Goal: Check status

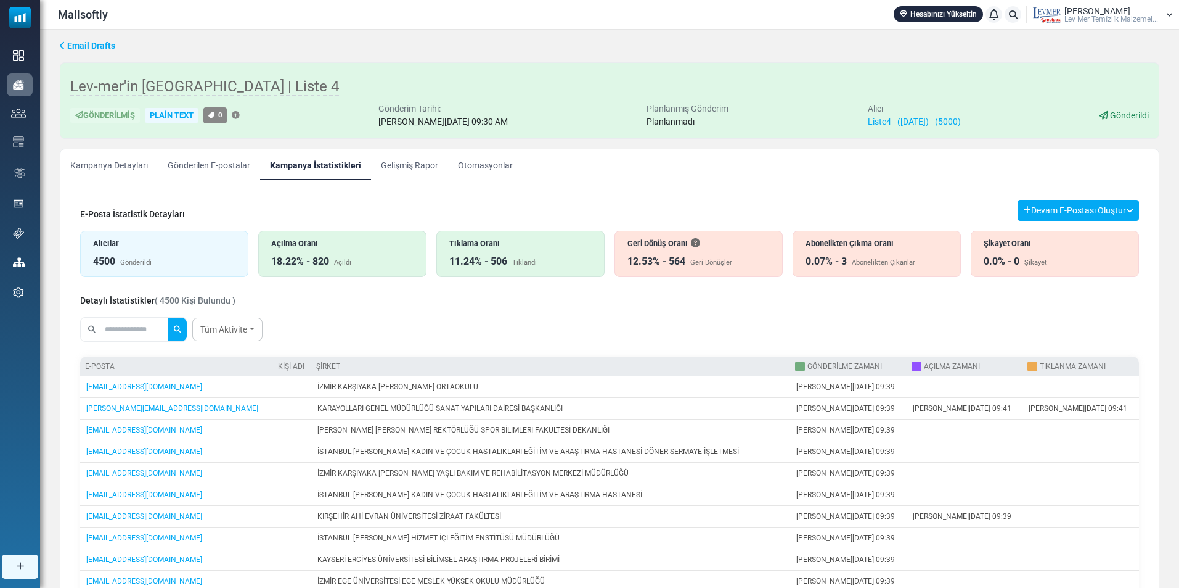
click at [834, 253] on div "Abonelikten Çıkma Oranı 0.07% - 3 Abonelikten Çıkanlar" at bounding box center [877, 254] width 168 height 46
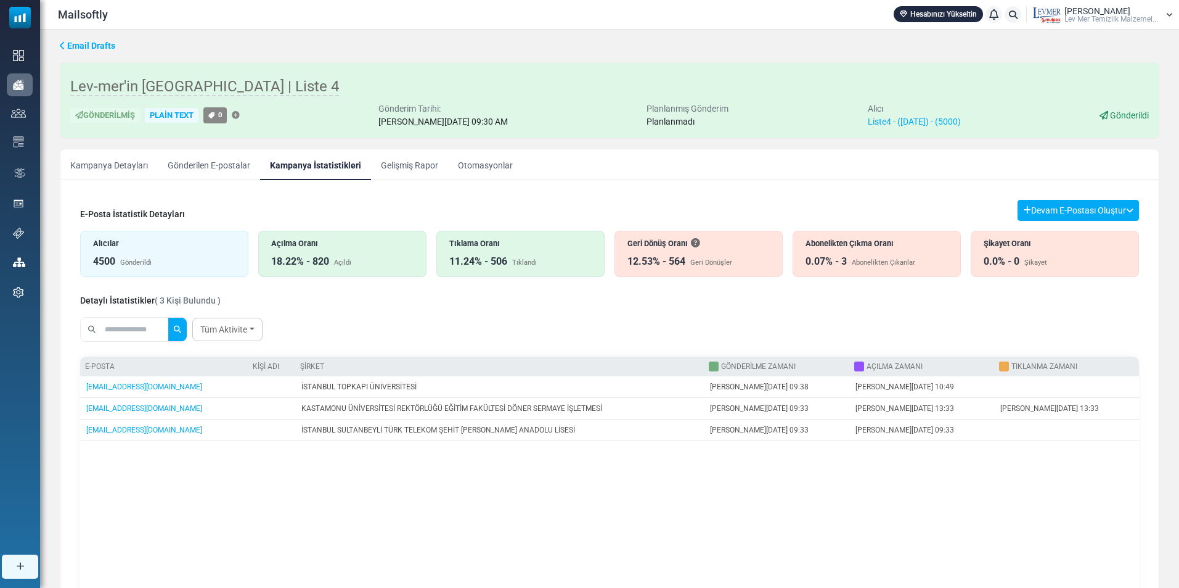
click at [189, 253] on div "Alıcılar 4500 Gönderildi" at bounding box center [164, 254] width 168 height 46
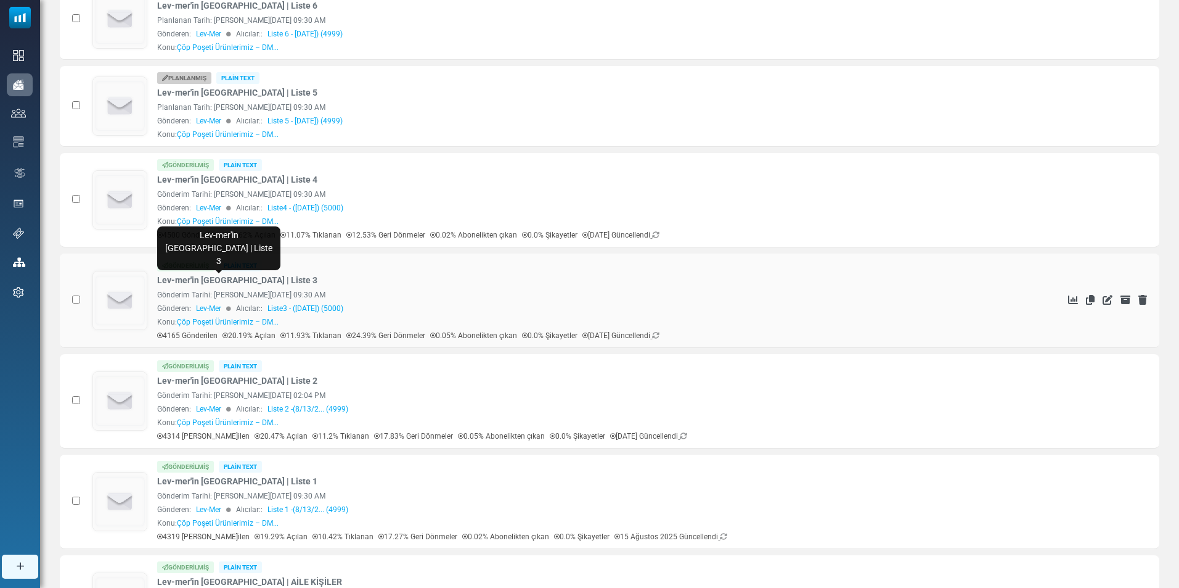
click at [246, 274] on link "Lev-mer'in [GEOGRAPHIC_DATA] | Liste 3" at bounding box center [237, 280] width 160 height 13
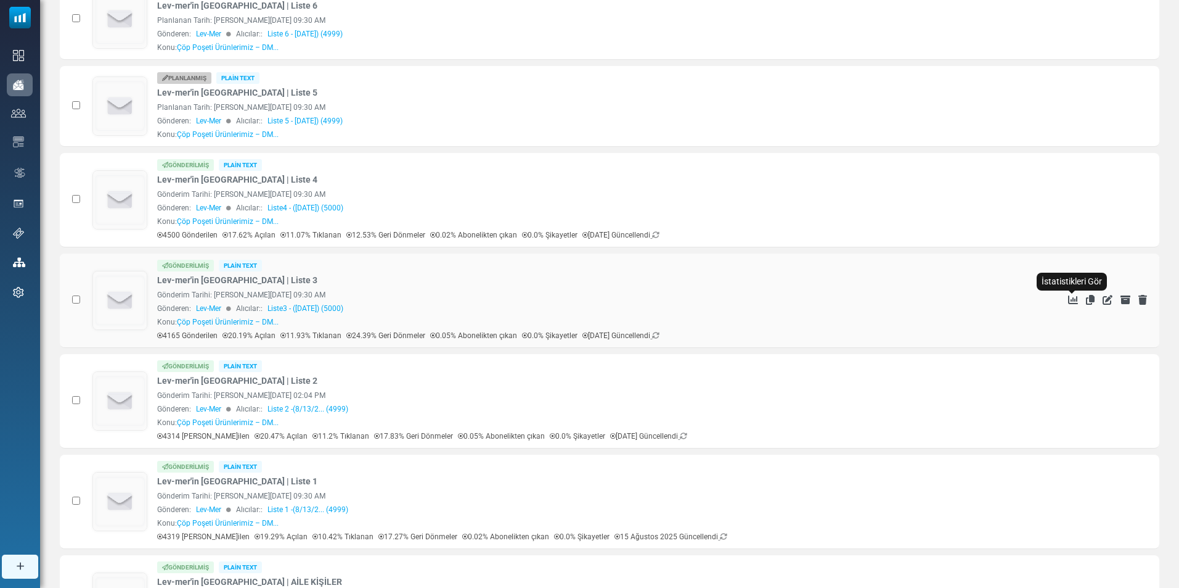
click at [1071, 300] on icon "İstatistikleri Gör" at bounding box center [1073, 300] width 10 height 10
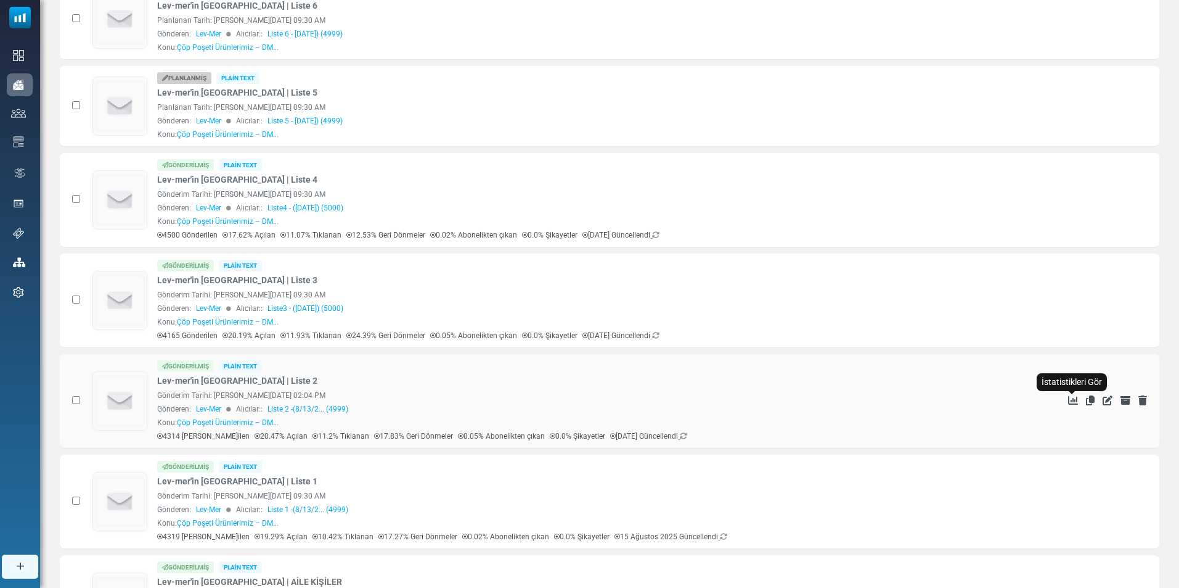
click at [1072, 401] on icon "İstatistikleri Gör" at bounding box center [1073, 400] width 10 height 10
click at [1075, 499] on icon "İstatistikleri Gör" at bounding box center [1073, 501] width 10 height 10
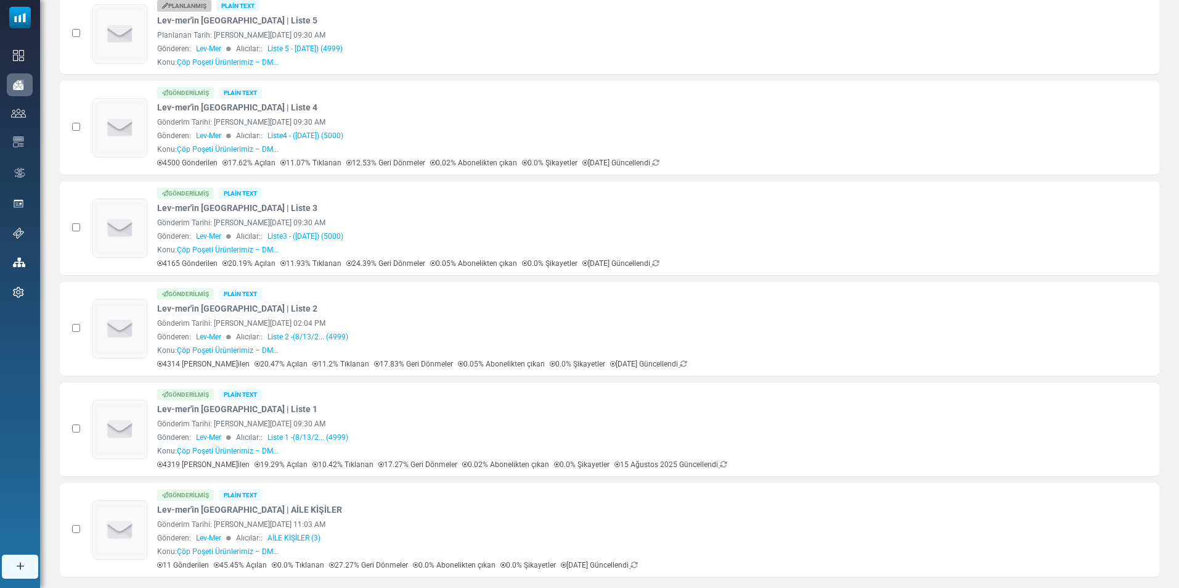
scroll to position [347, 0]
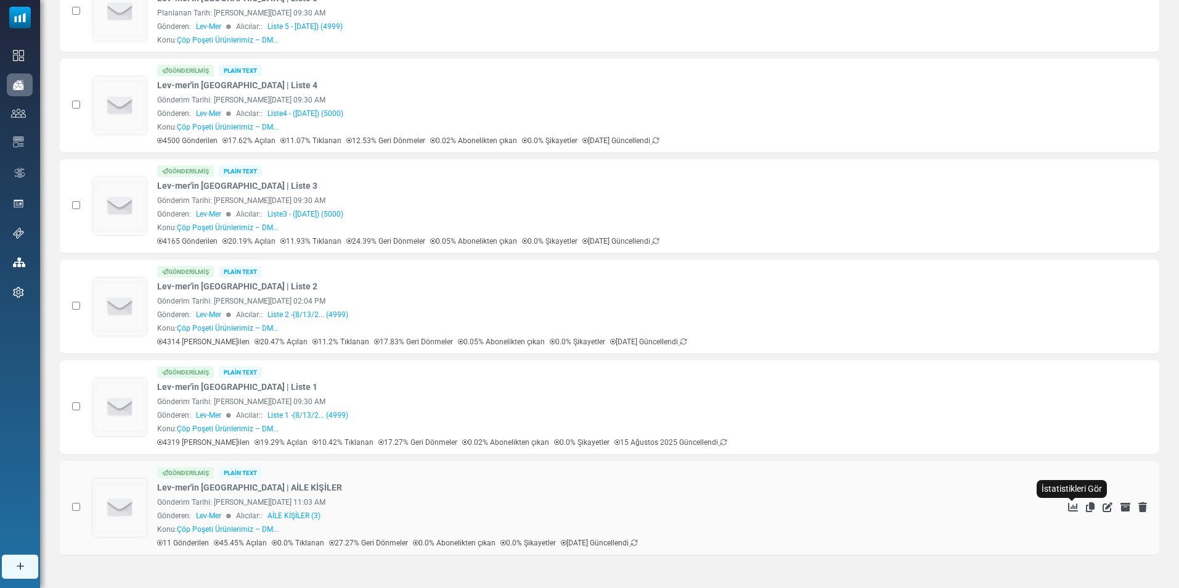
click at [1070, 506] on icon "İstatistikleri Gör" at bounding box center [1073, 507] width 10 height 10
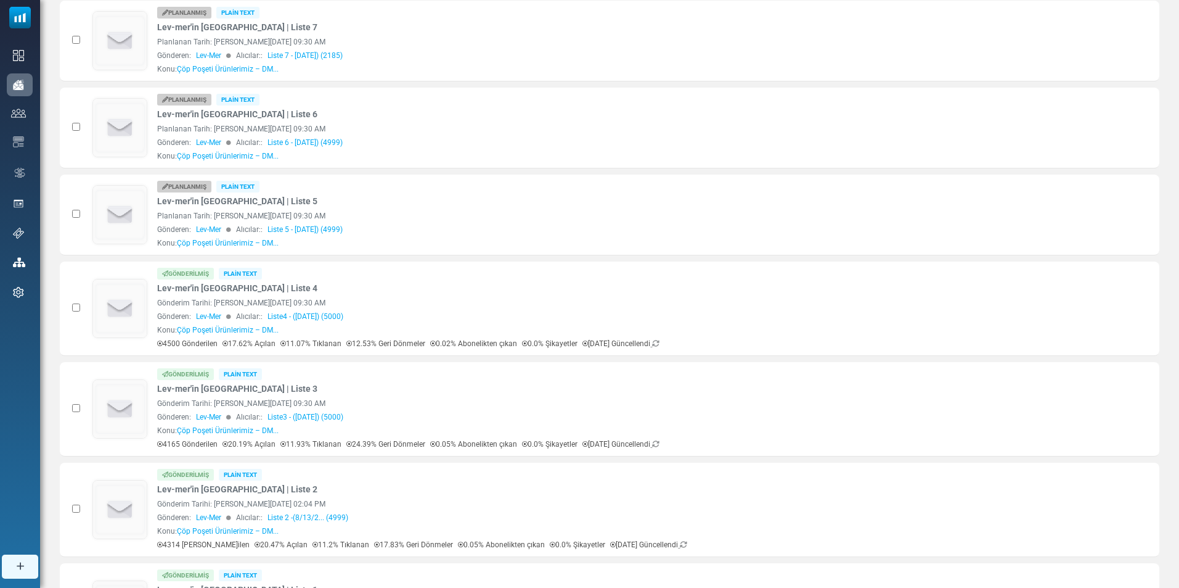
scroll to position [0, 0]
